Goal: Book appointment/travel/reservation

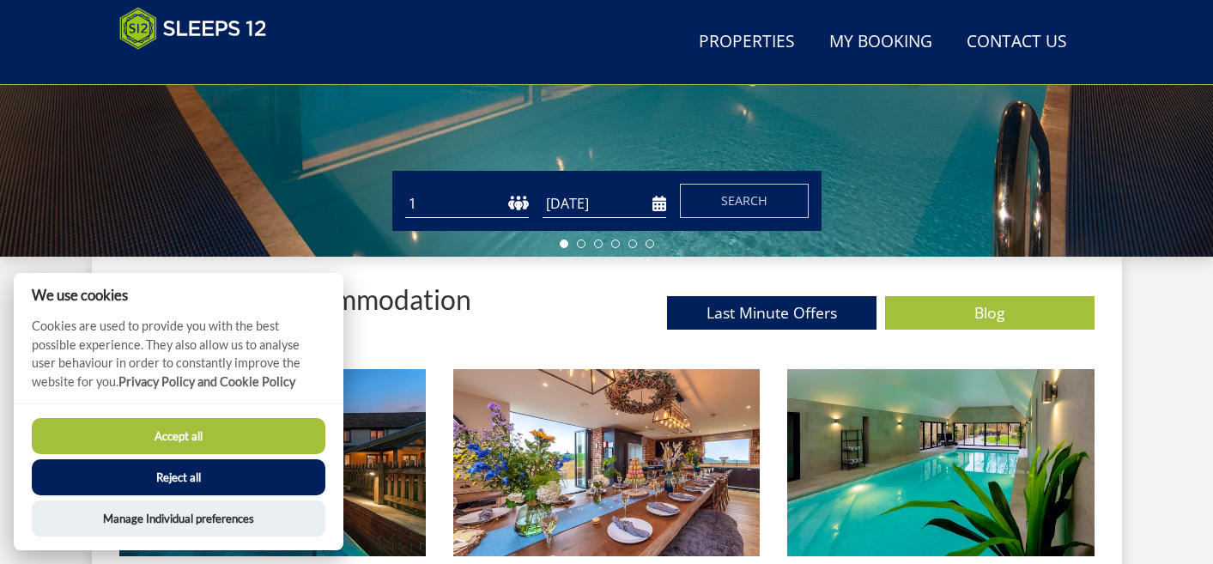
scroll to position [488, 0]
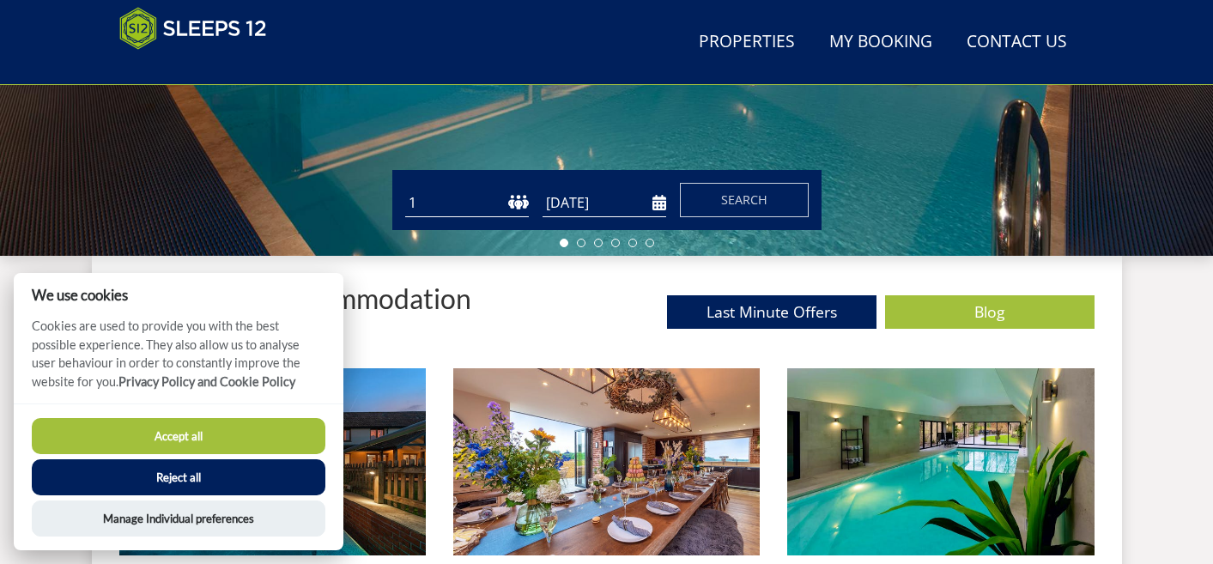
click at [503, 195] on select "1 2 3 4 5 6 7 8 9 10 11 12 13 14 15 16 17 18 19 20 21 22 23 24 25 26 27 28 29 3…" at bounding box center [467, 203] width 124 height 28
select select "18"
click at [405, 189] on select "1 2 3 4 5 6 7 8 9 10 11 12 13 14 15 16 17 18 19 20 21 22 23 24 25 26 27 28 29 3…" at bounding box center [467, 203] width 124 height 28
click at [605, 198] on input "[DATE]" at bounding box center [604, 203] width 124 height 28
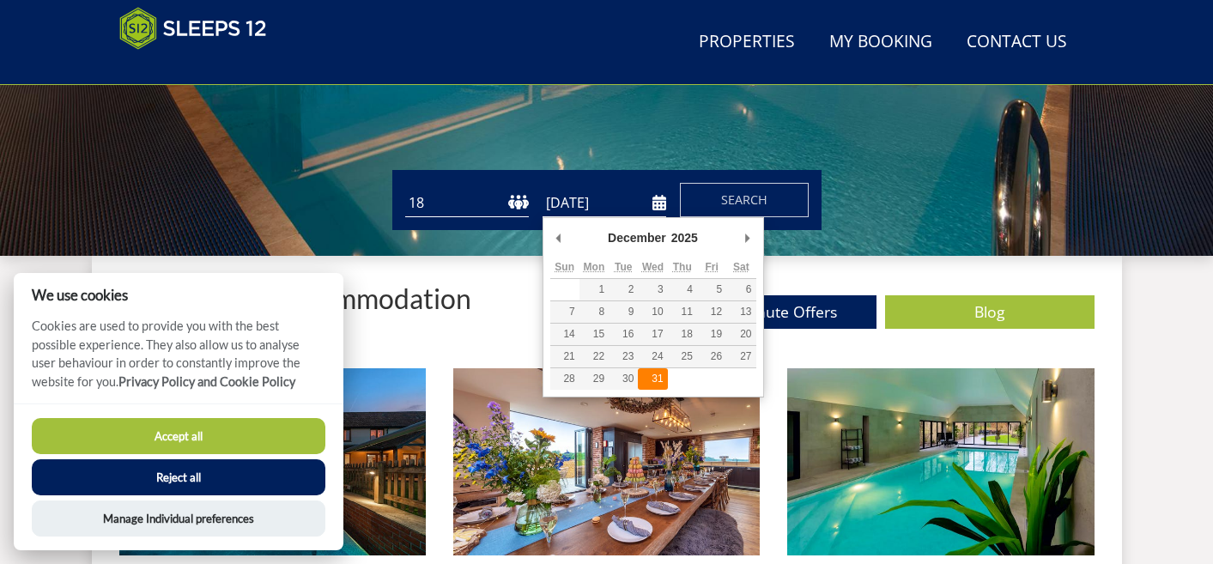
type input "[DATE]"
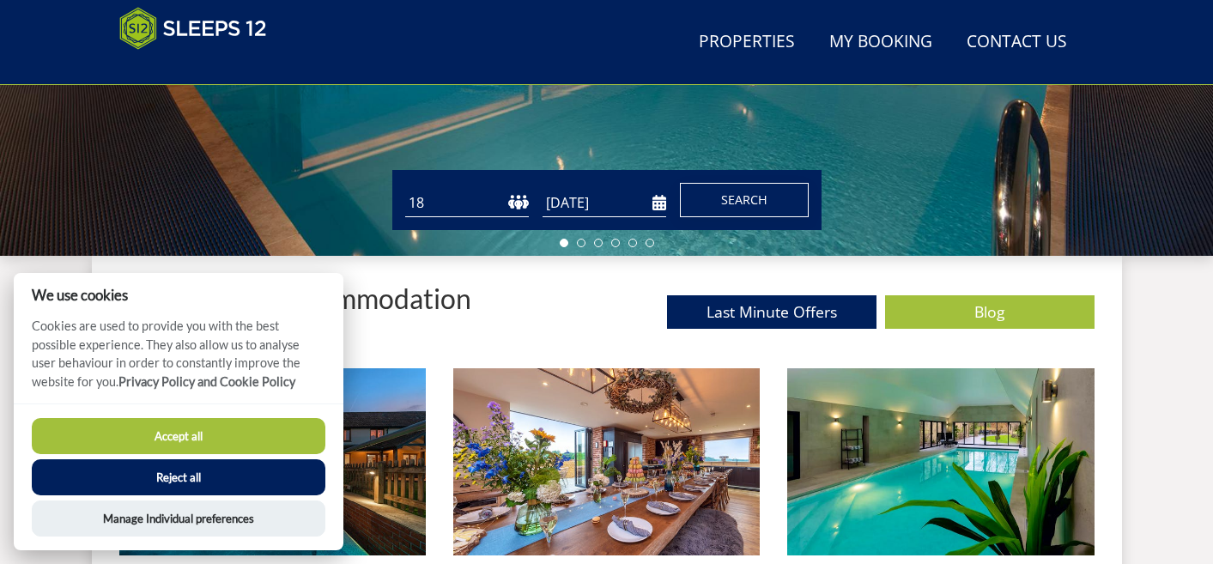
click at [745, 200] on span "Search" at bounding box center [744, 199] width 46 height 16
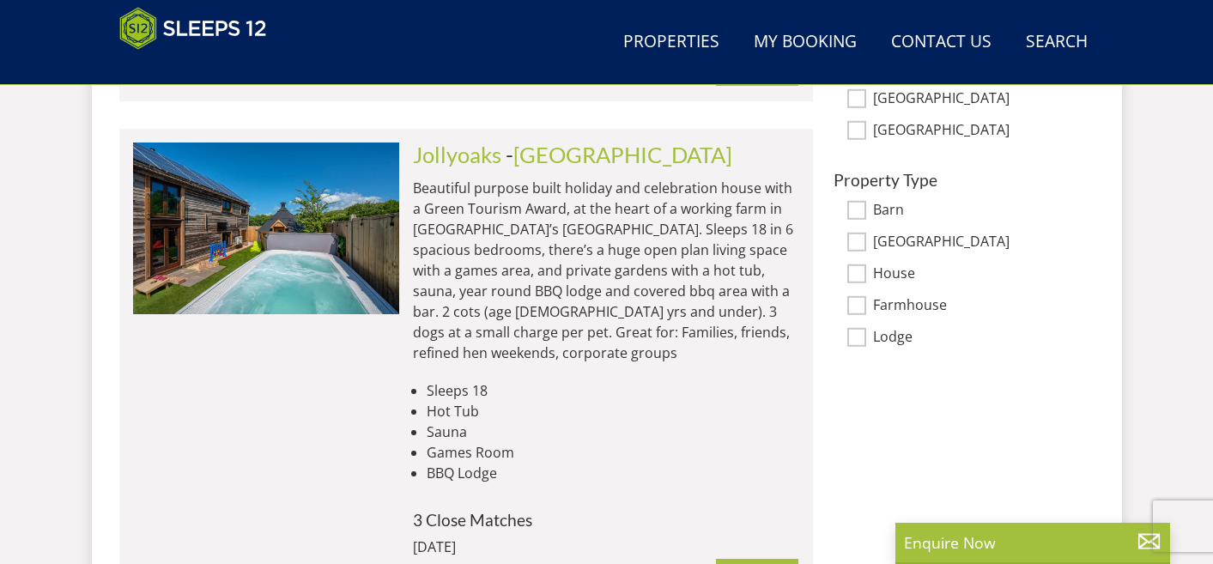
scroll to position [1260, 0]
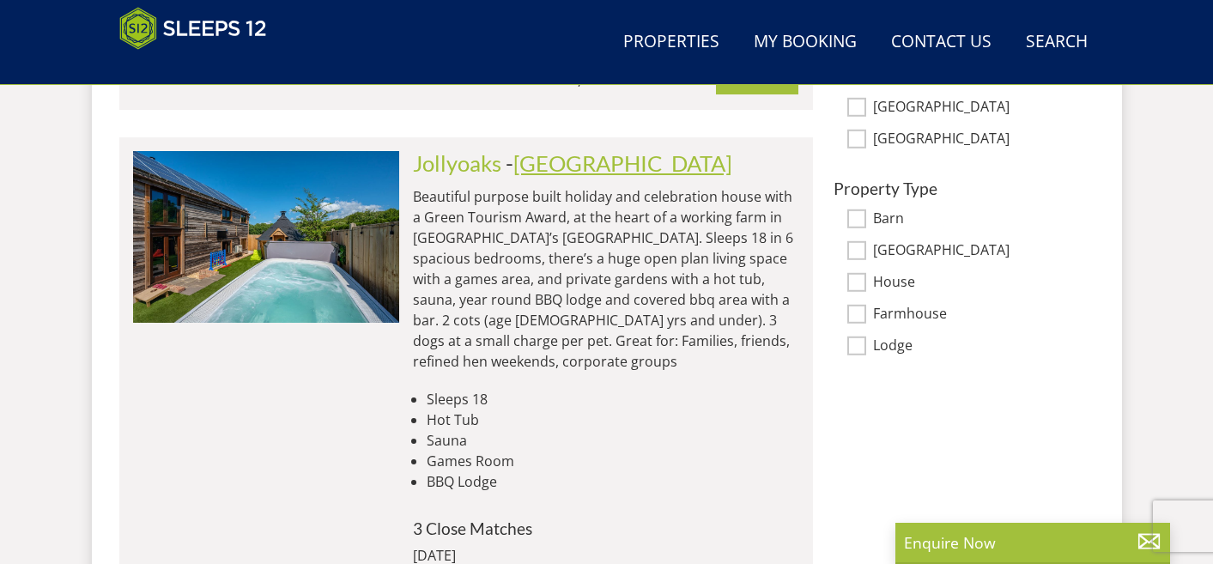
click at [536, 166] on link "[GEOGRAPHIC_DATA]" at bounding box center [622, 163] width 219 height 26
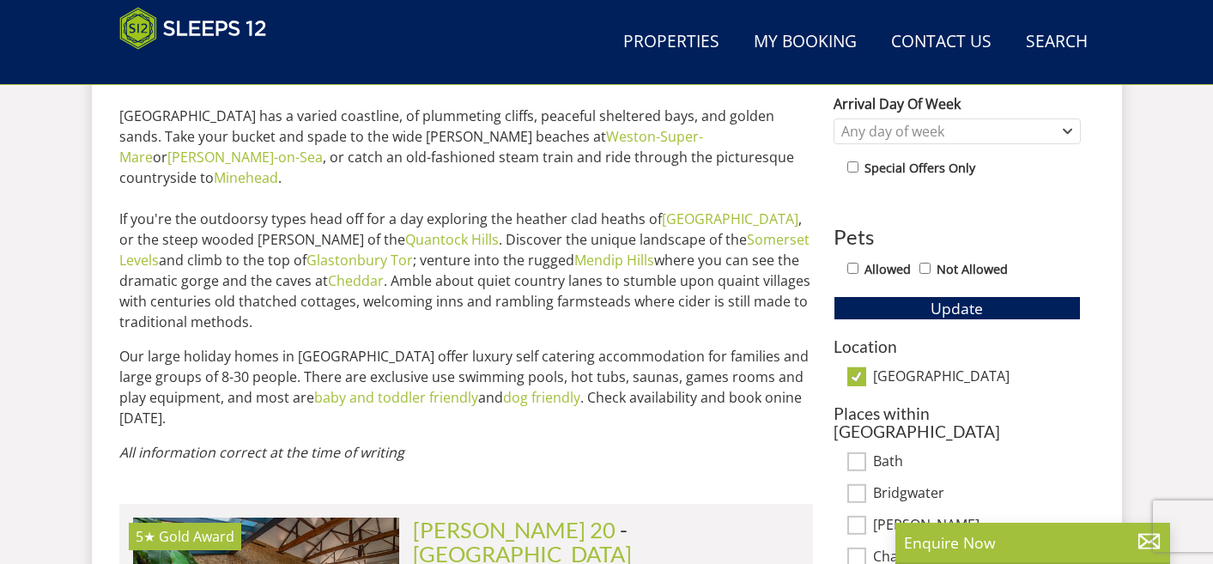
scroll to position [731, 0]
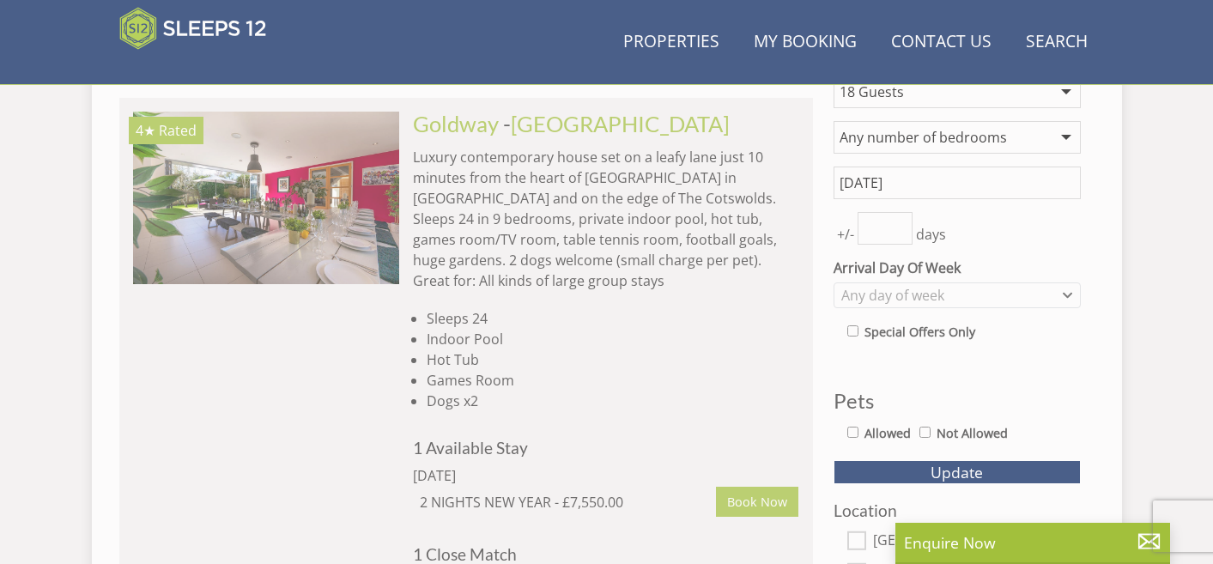
scroll to position [1260, 0]
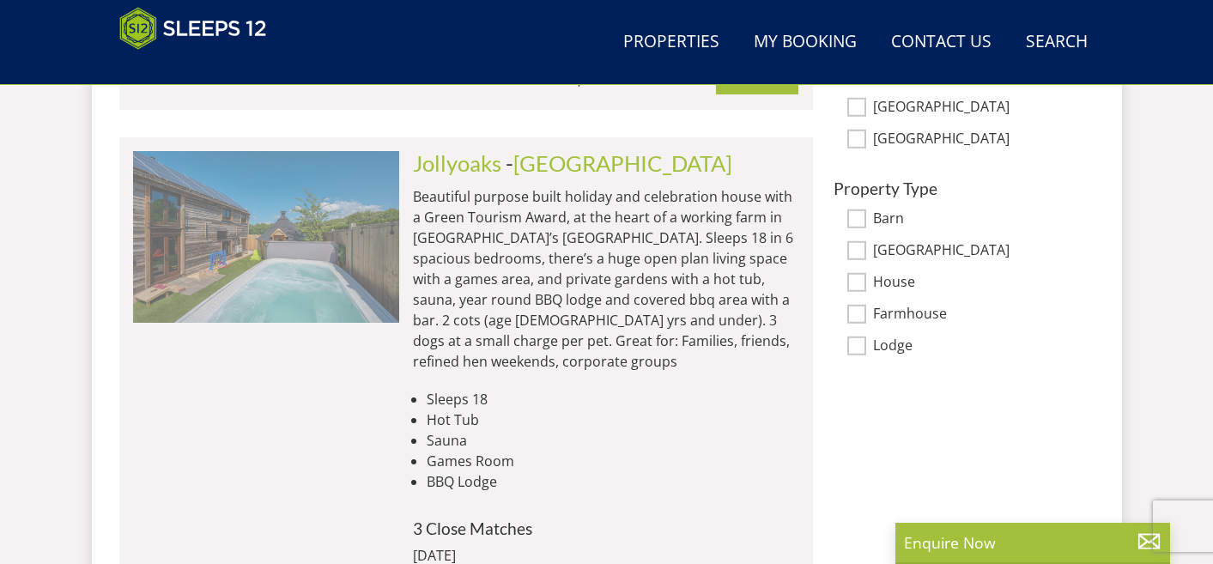
click at [312, 261] on img at bounding box center [266, 237] width 266 height 172
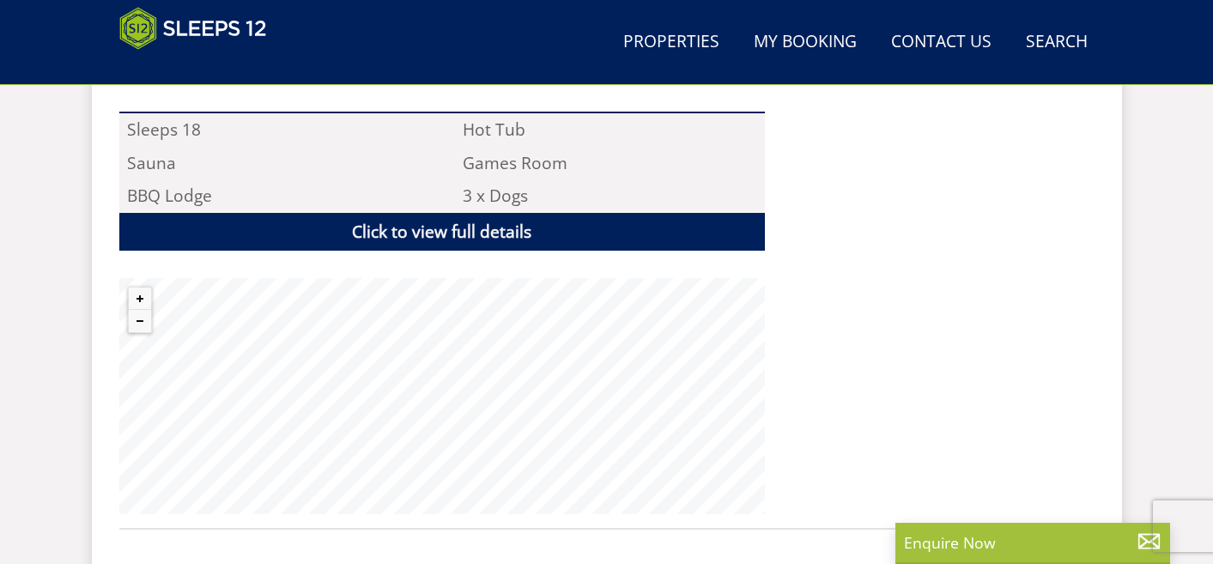
scroll to position [1263, 0]
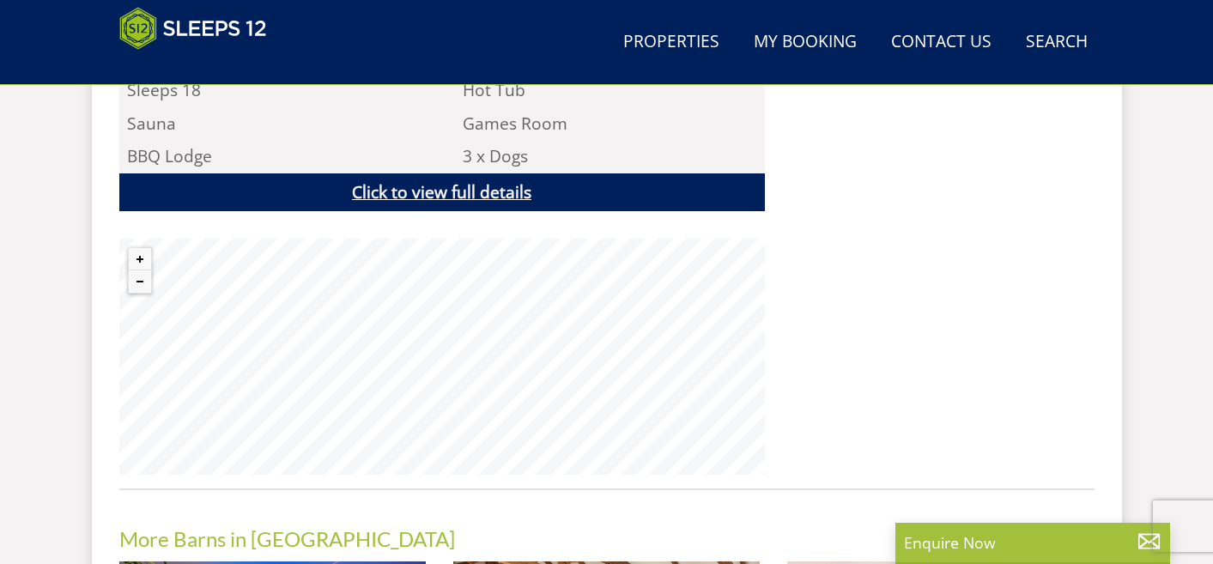
click at [508, 191] on link "Click to view full details" at bounding box center [441, 192] width 645 height 39
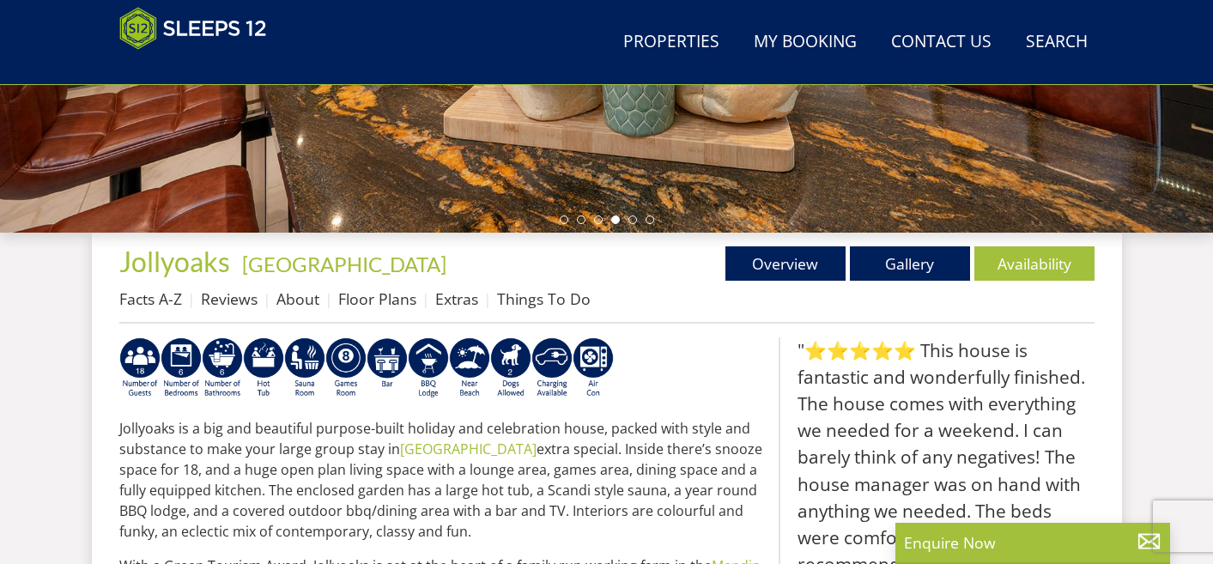
scroll to position [496, 0]
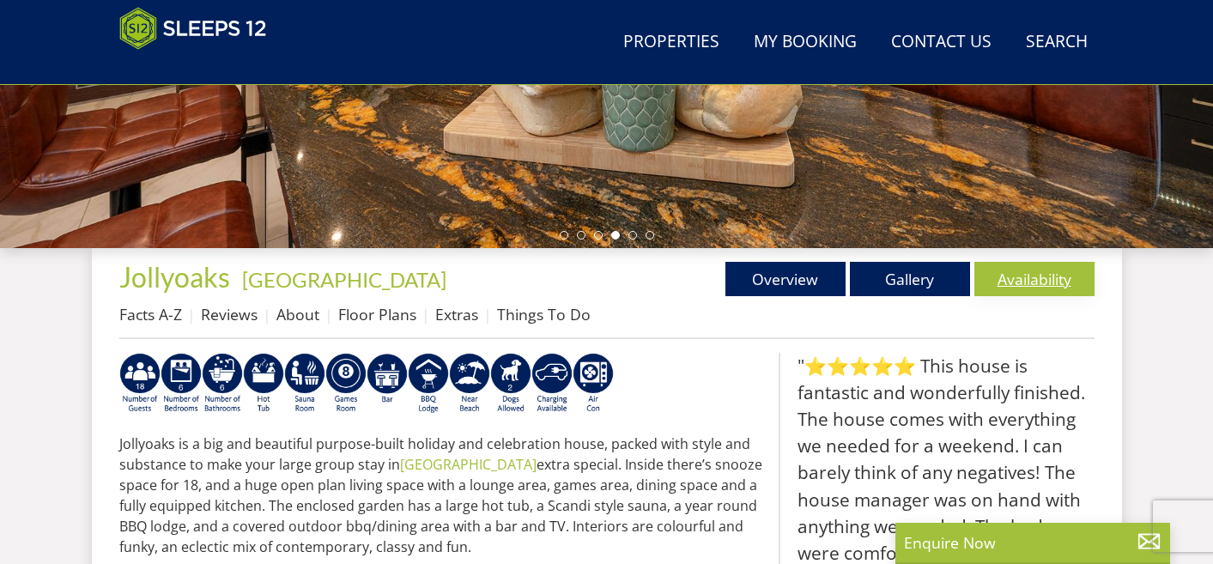
click at [1007, 285] on link "Availability" at bounding box center [1034, 279] width 120 height 34
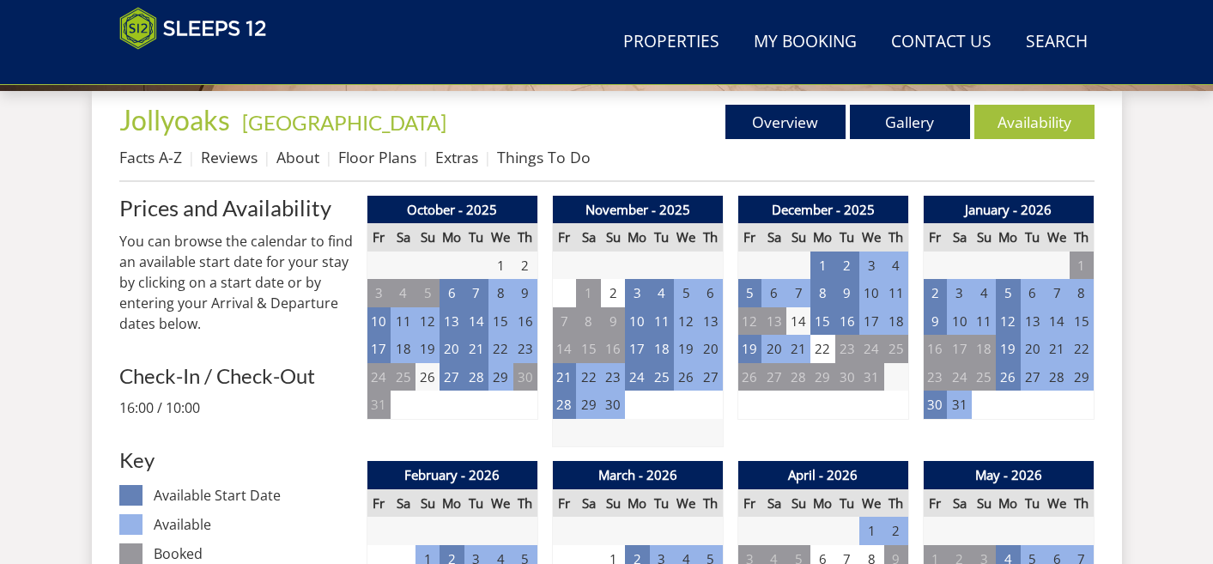
scroll to position [663, 0]
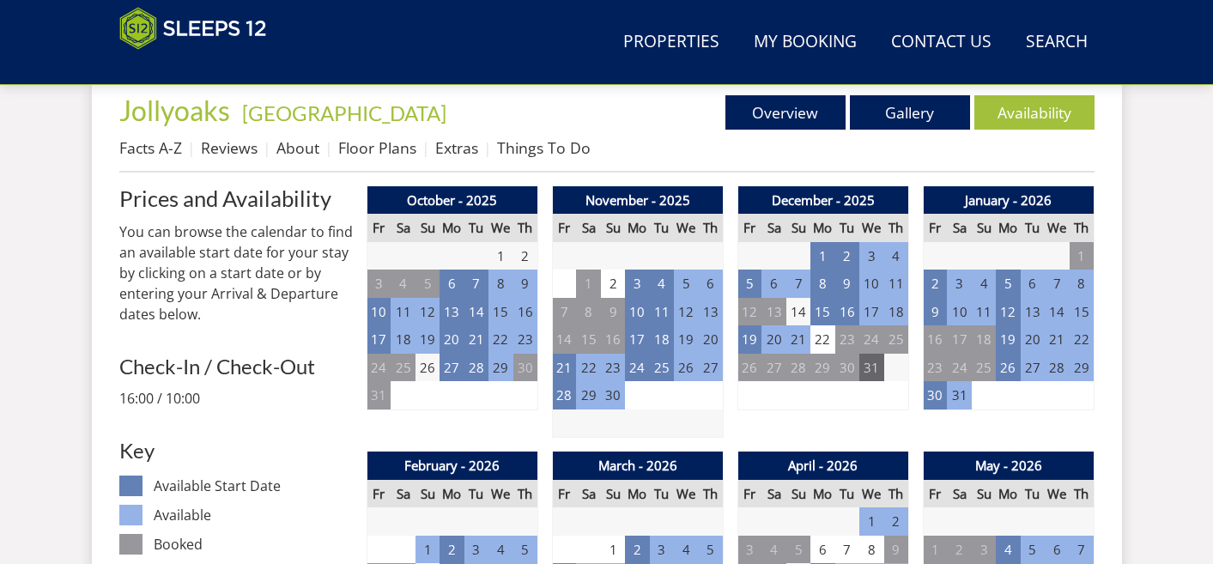
click at [870, 366] on td "31" at bounding box center [871, 368] width 24 height 28
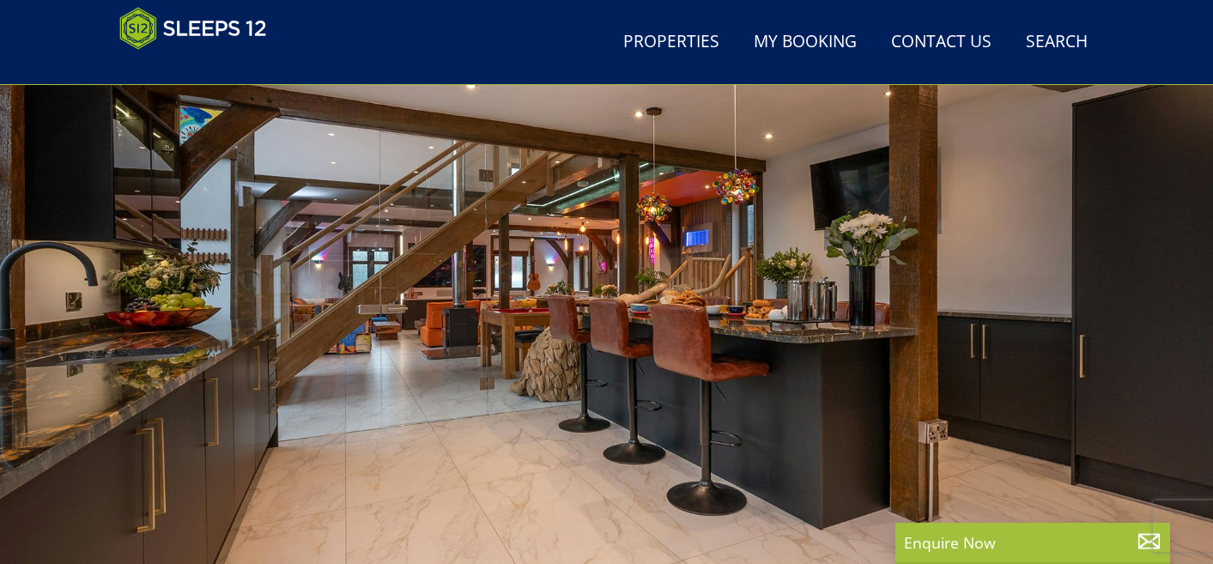
scroll to position [7, 0]
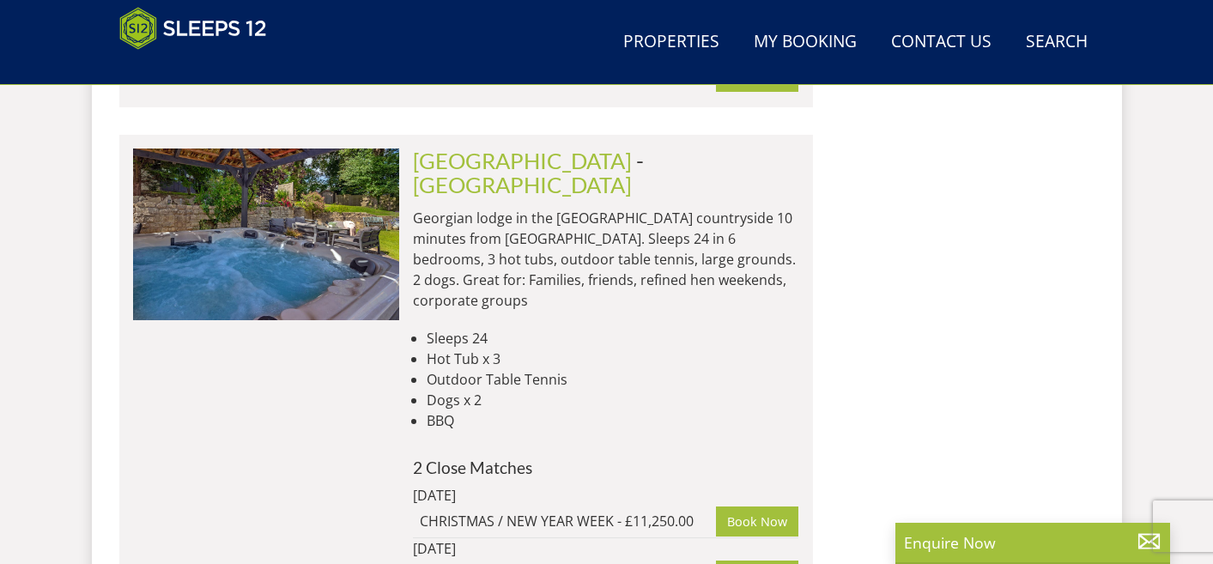
scroll to position [5973, 0]
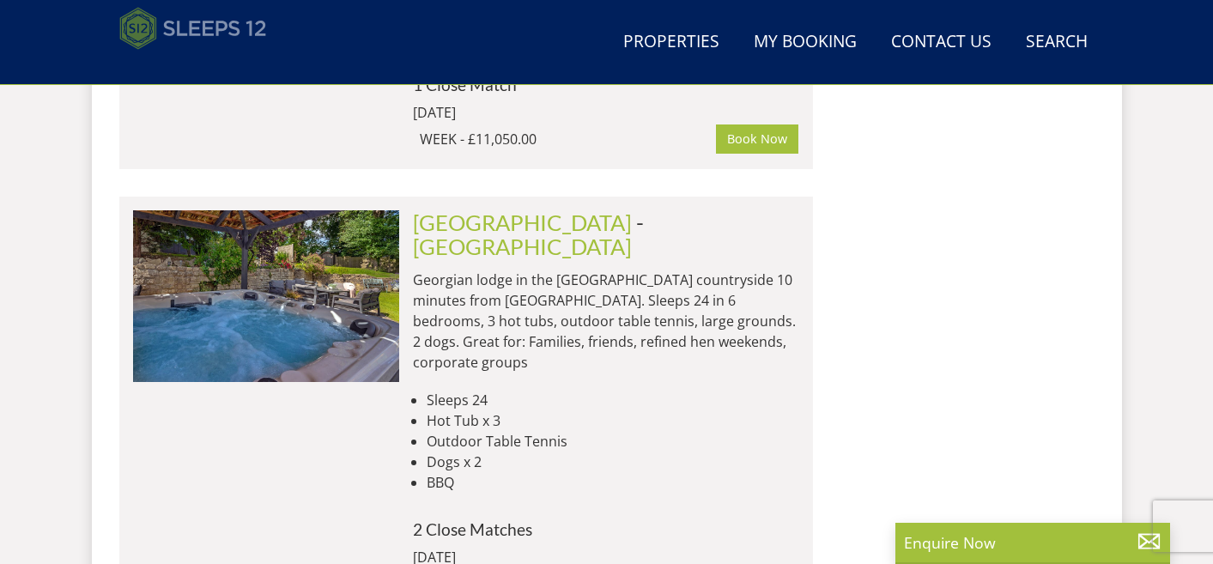
select select "18"
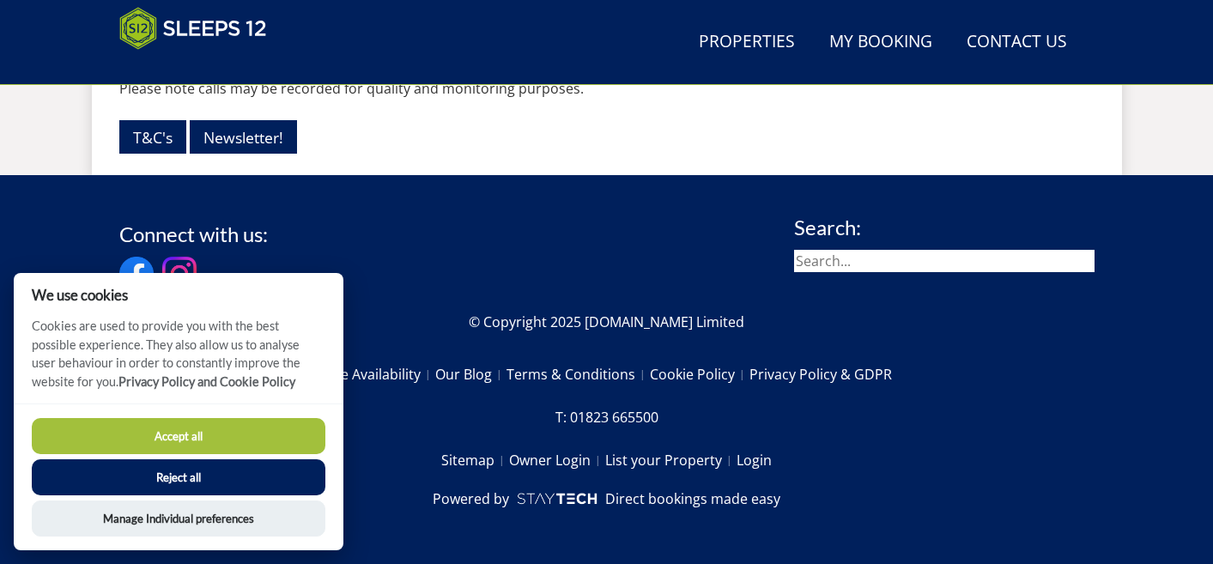
scroll to position [488, 0]
